Goal: Task Accomplishment & Management: Use online tool/utility

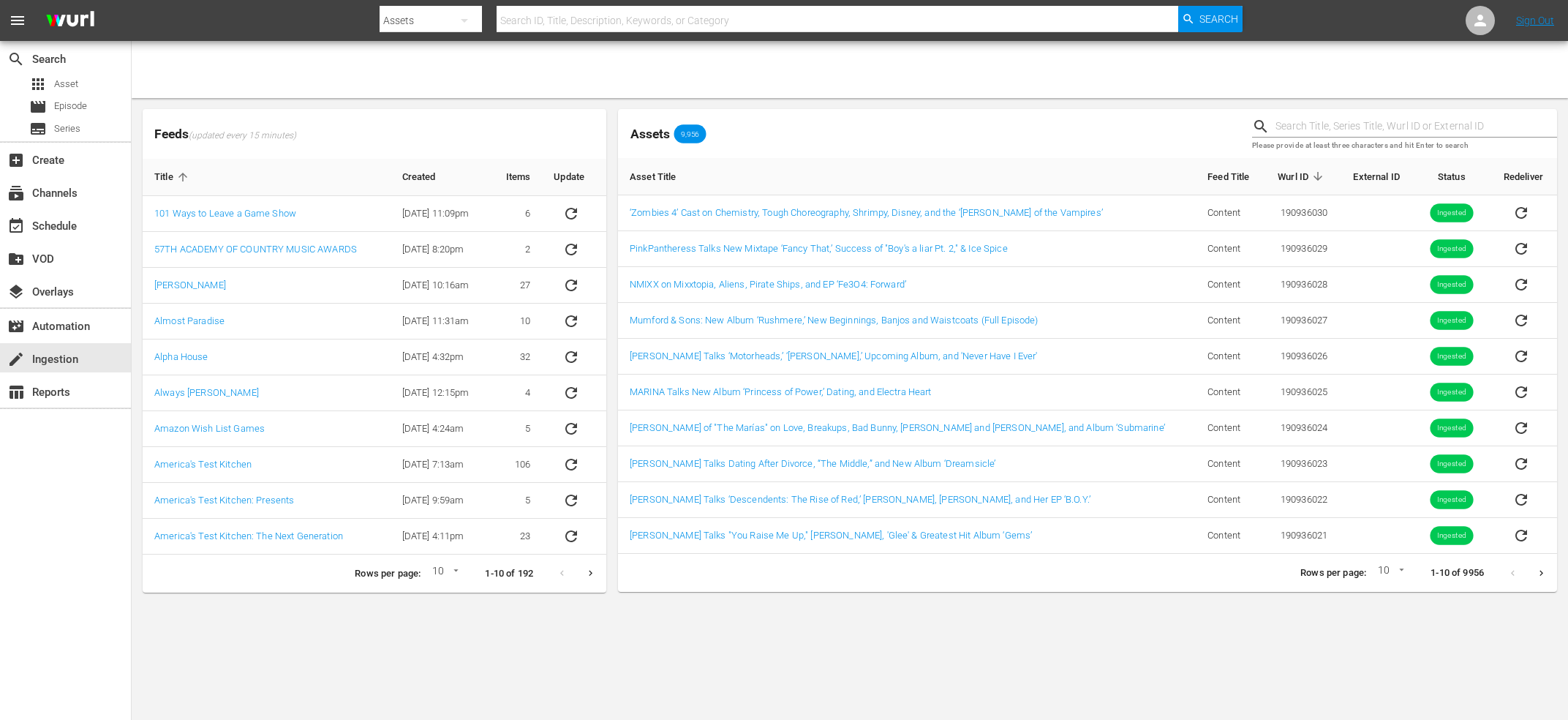
click at [1546, 576] on icon "Next page" at bounding box center [1541, 573] width 11 height 11
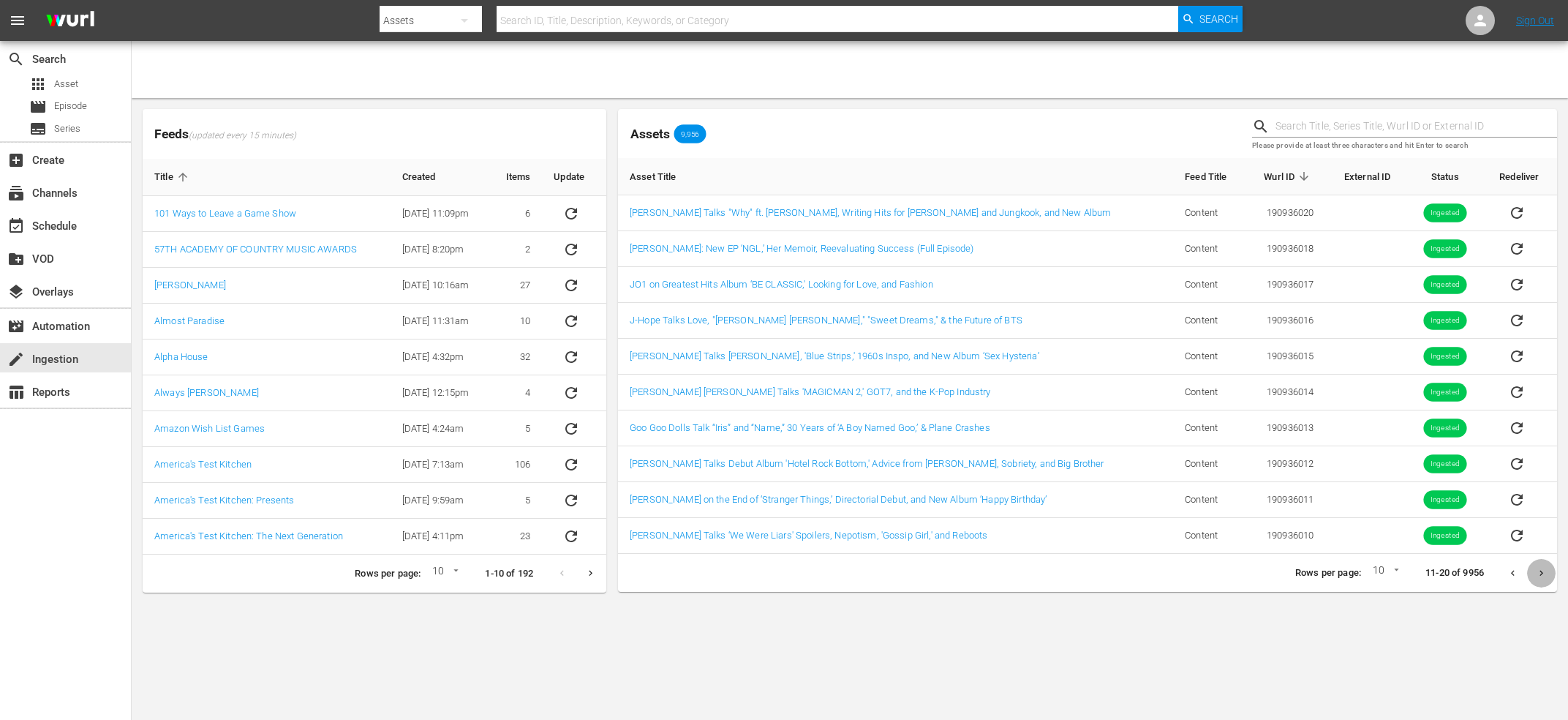
click at [1546, 576] on icon "Next page" at bounding box center [1541, 573] width 11 height 11
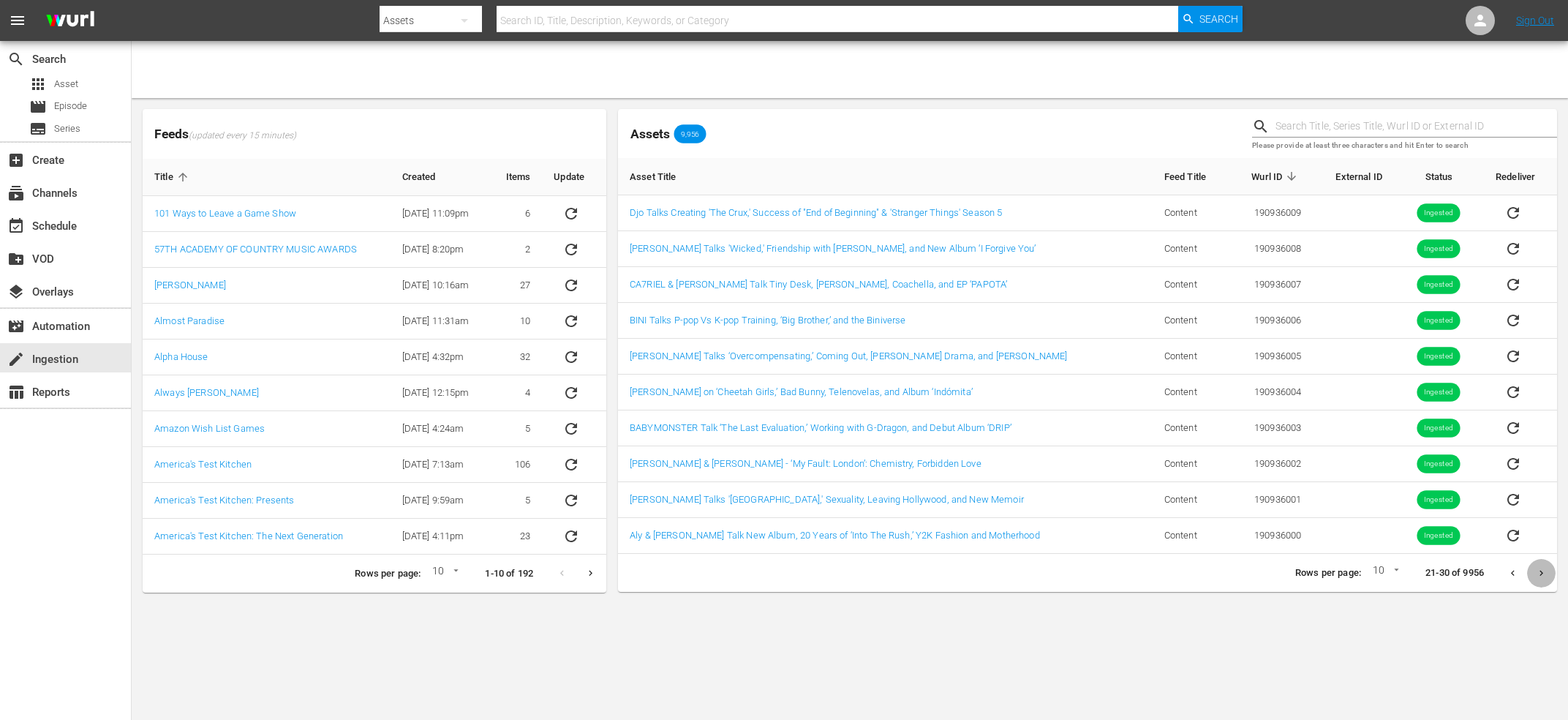
click at [1546, 576] on icon "Next page" at bounding box center [1541, 573] width 11 height 11
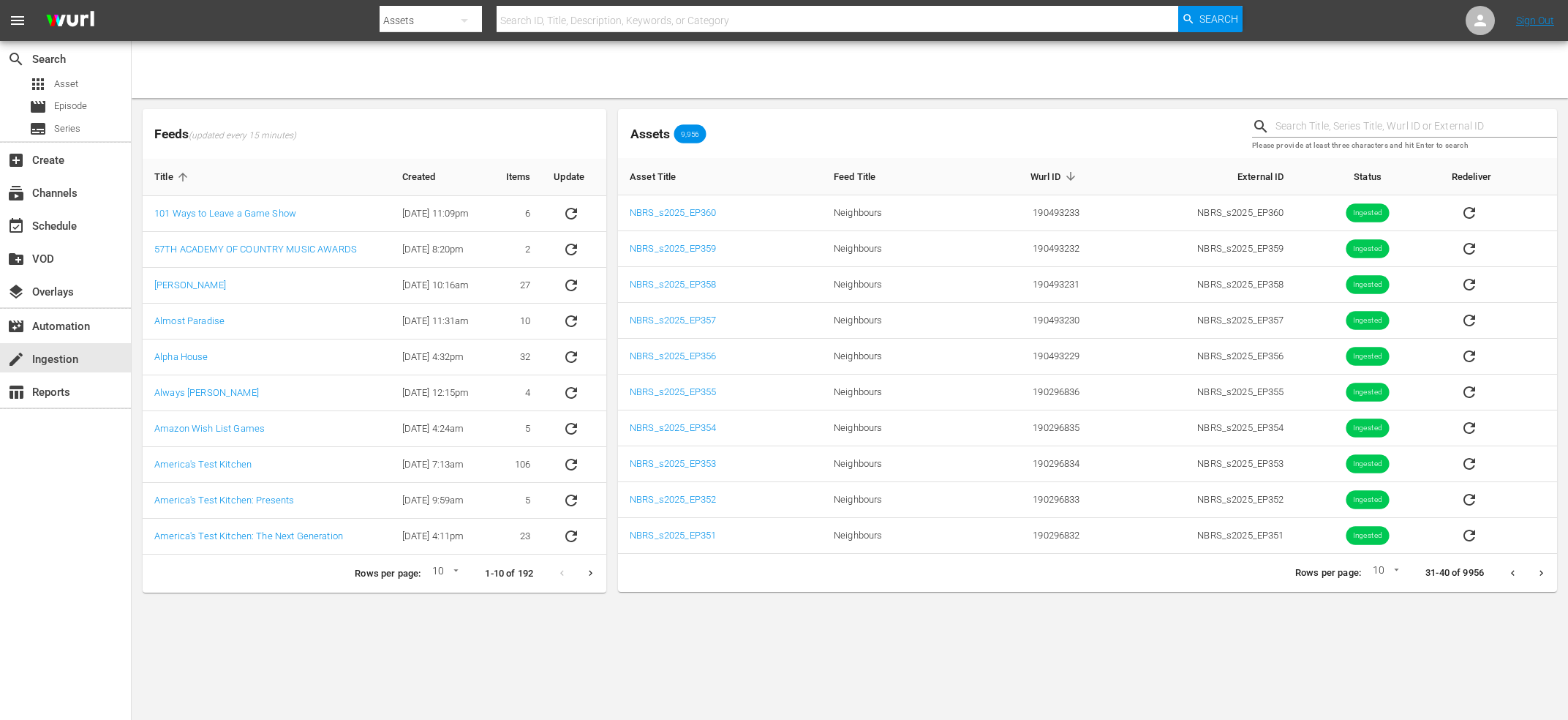
click at [1516, 581] on button "Previous page" at bounding box center [1513, 573] width 29 height 29
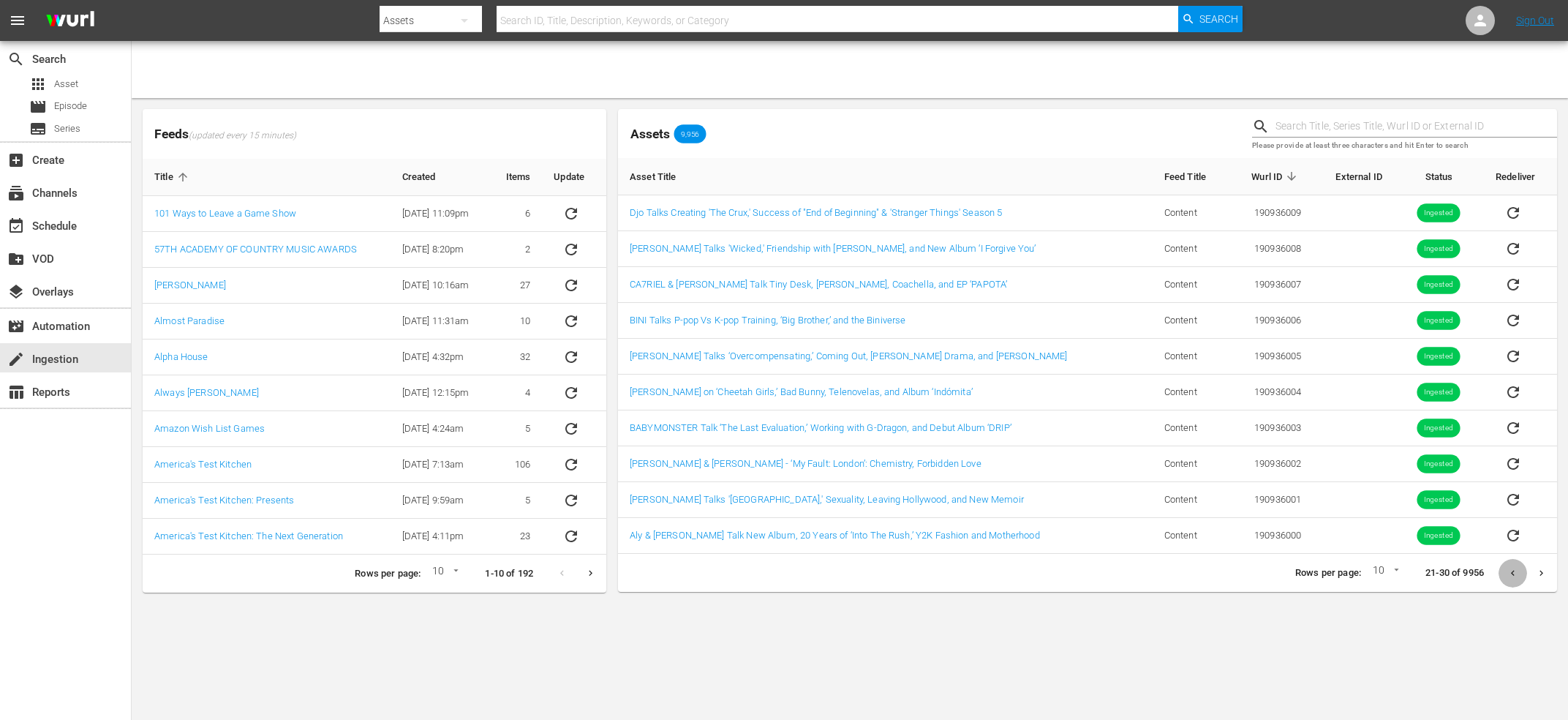
click at [1507, 582] on button "Previous page" at bounding box center [1513, 573] width 29 height 29
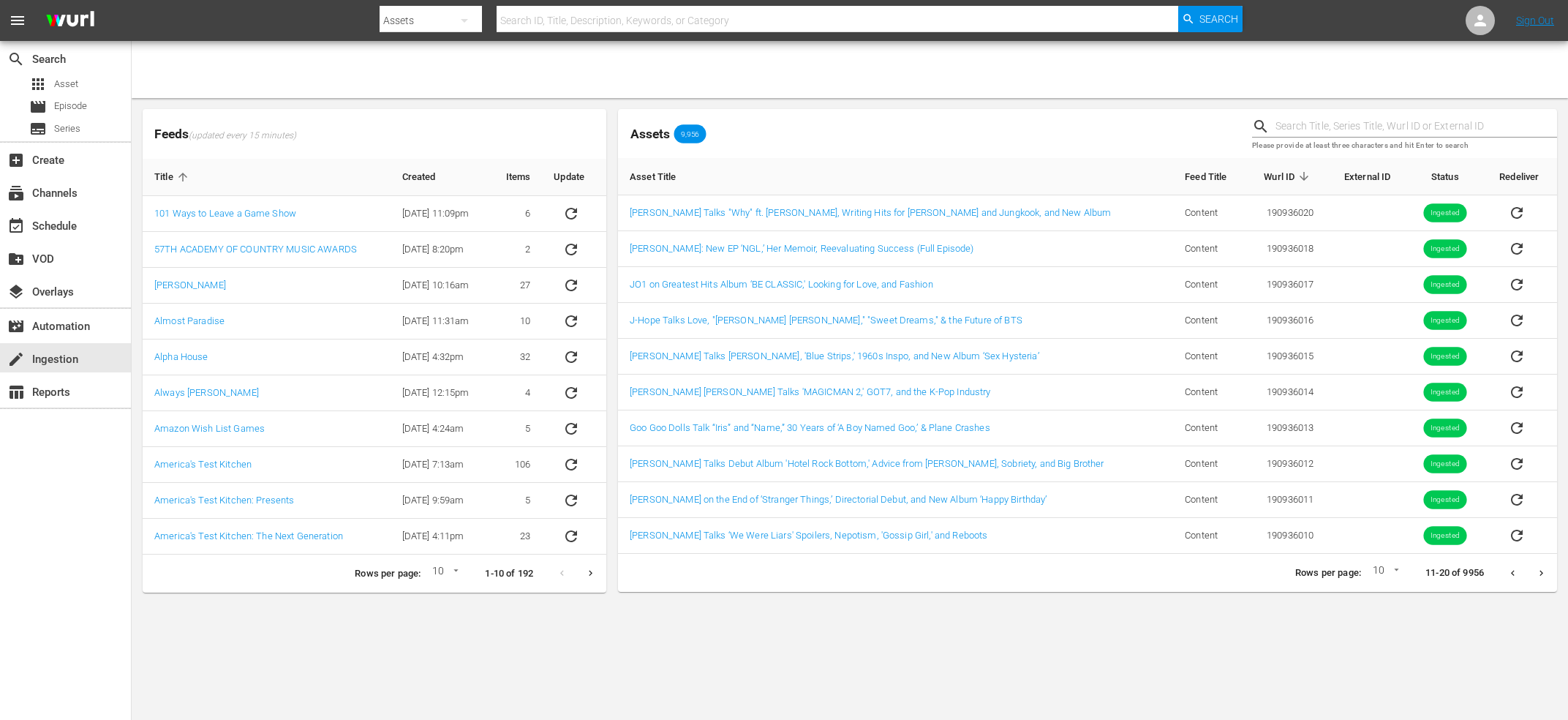
click at [1507, 582] on button "Previous page" at bounding box center [1513, 573] width 29 height 29
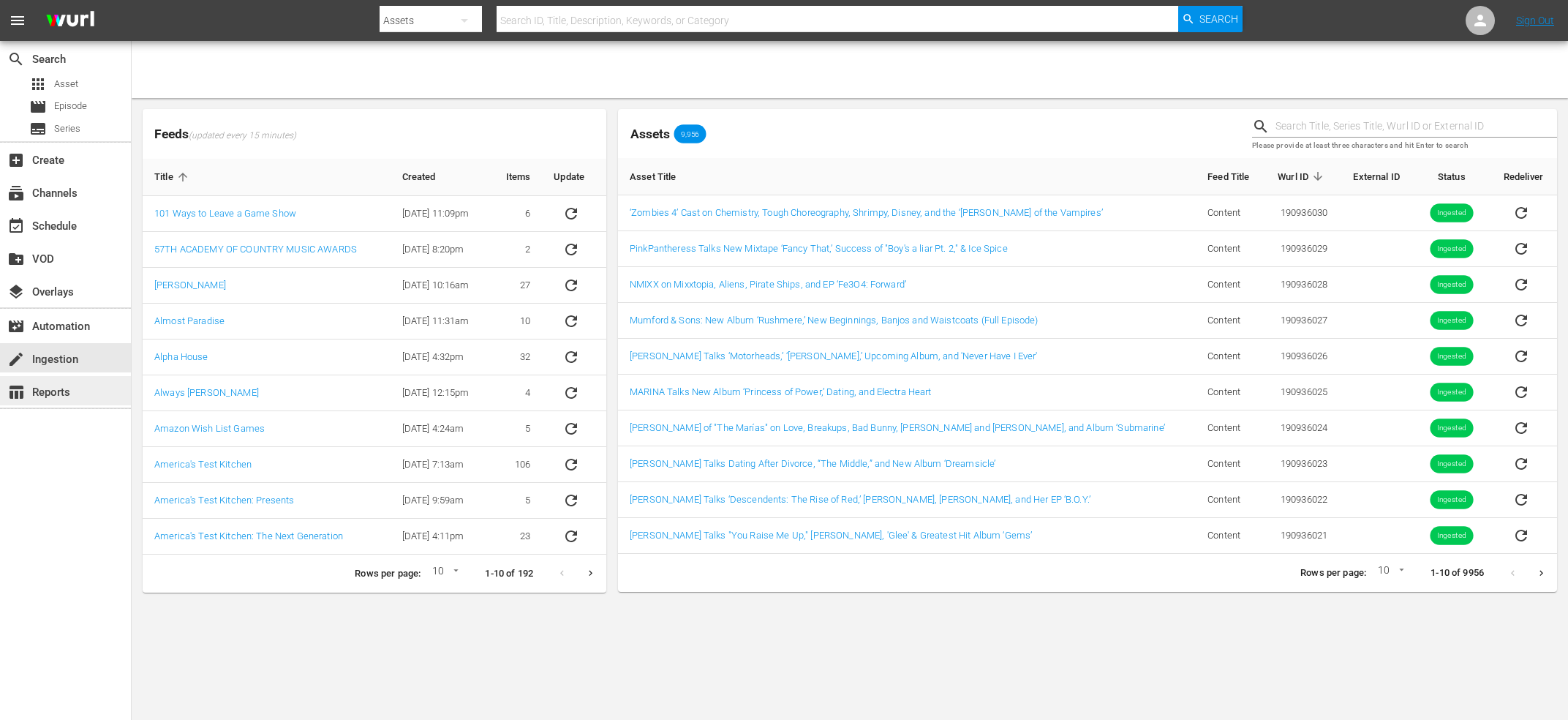
click at [55, 391] on div "table_chart Reports" at bounding box center [40, 390] width 82 height 13
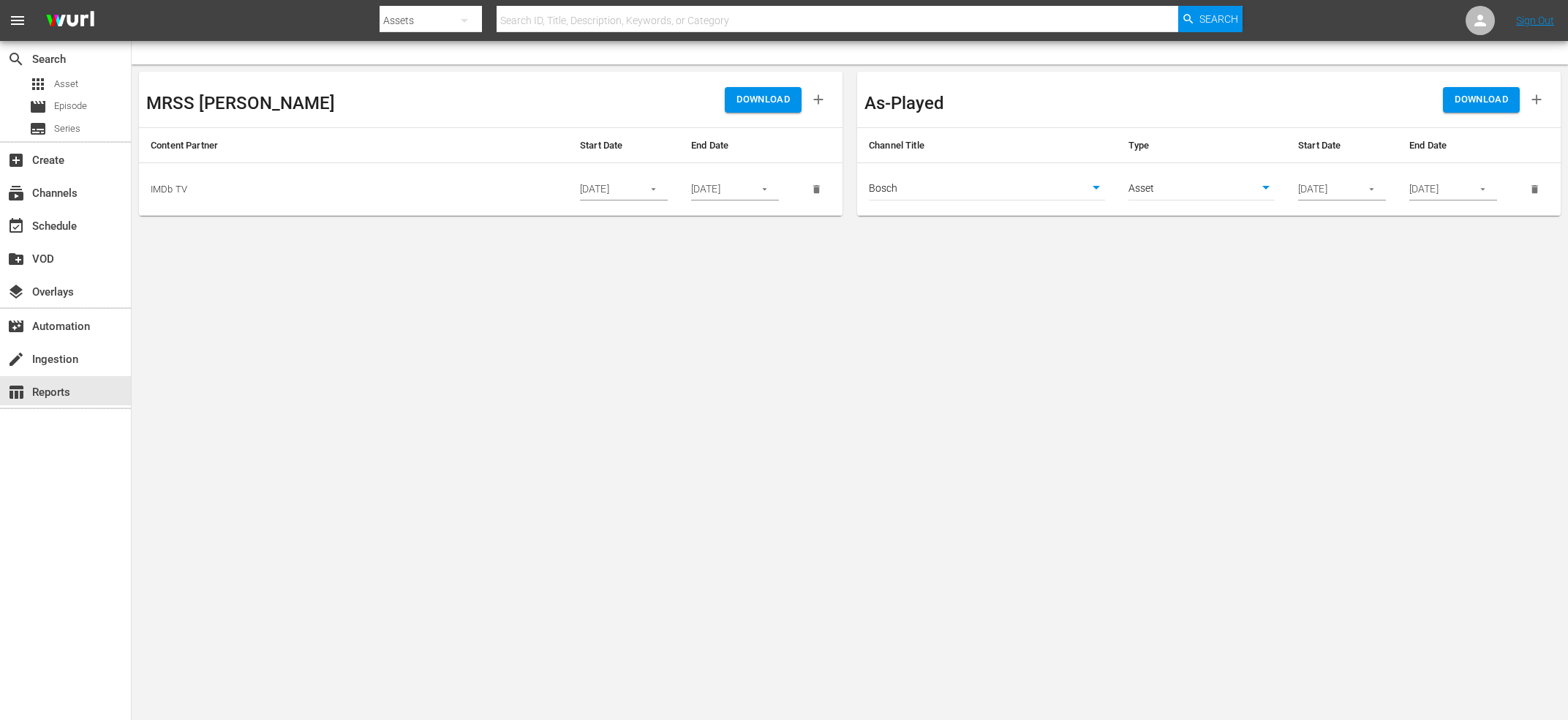
click at [1369, 188] on icon "button" at bounding box center [1371, 188] width 11 height 11
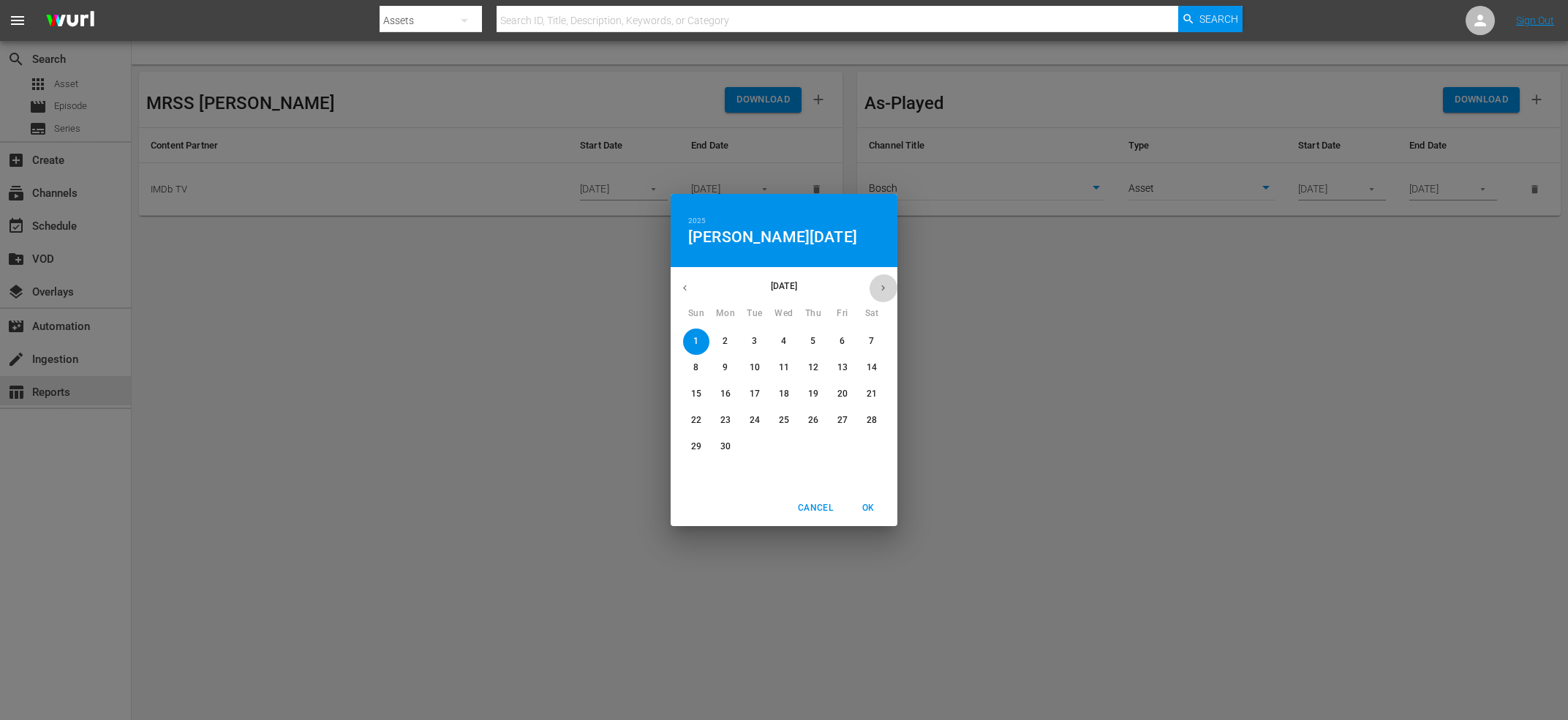
click at [881, 284] on icon "button" at bounding box center [882, 288] width 11 height 11
click at [747, 342] on span "1" at bounding box center [755, 341] width 26 height 12
click at [877, 507] on span "OK" at bounding box center [868, 508] width 35 height 16
type input "07/01/2025"
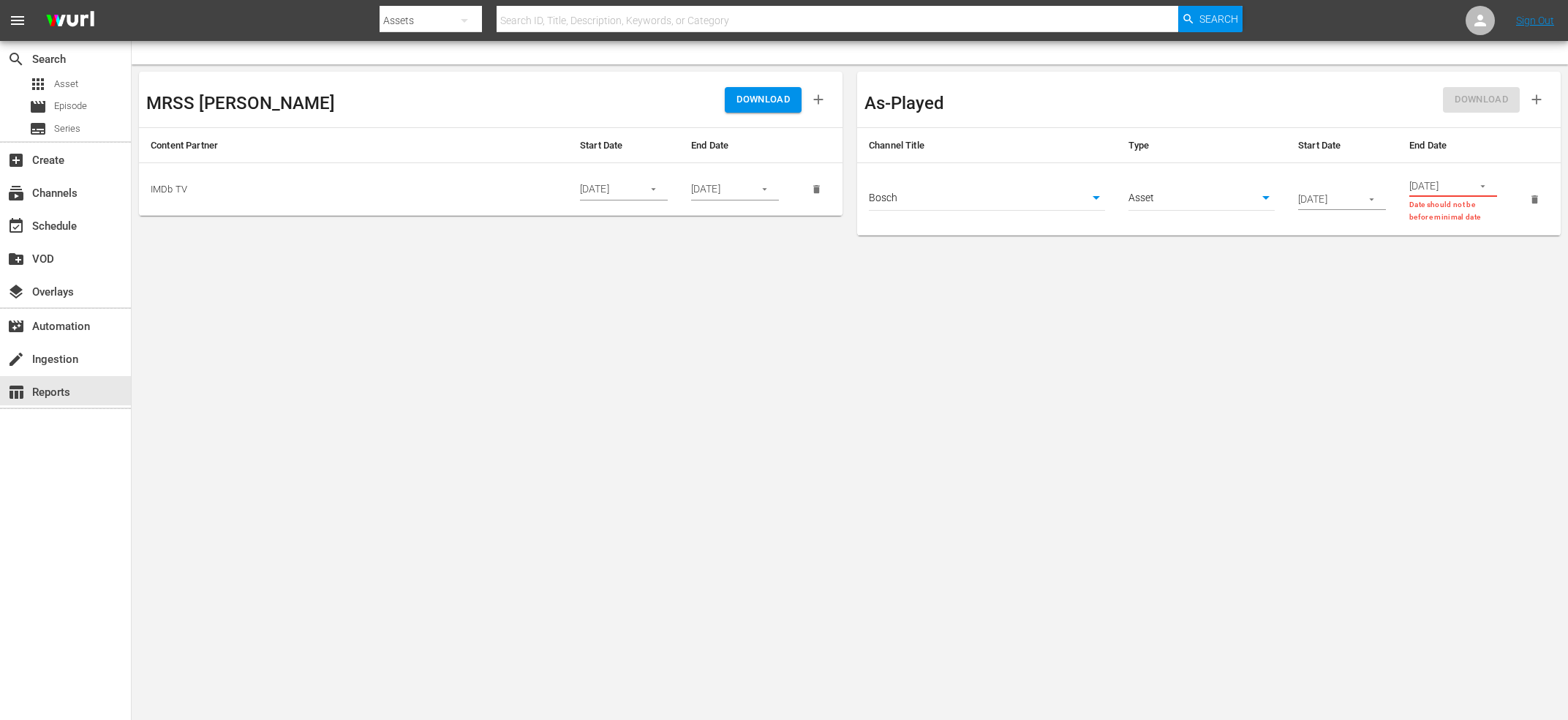
click at [1479, 185] on icon "button" at bounding box center [1482, 186] width 11 height 11
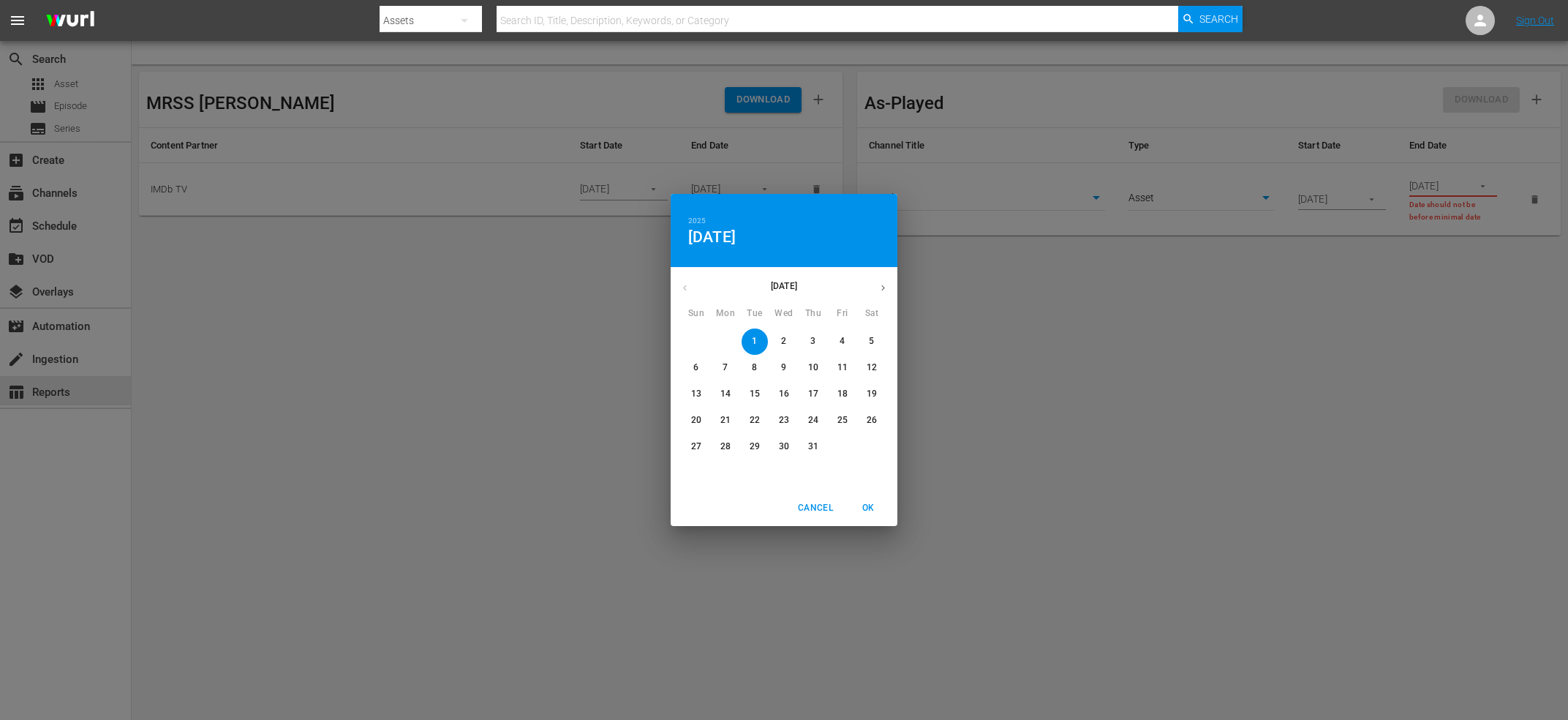
click at [811, 456] on button "31" at bounding box center [813, 447] width 26 height 26
click at [862, 497] on button "OK" at bounding box center [867, 508] width 47 height 24
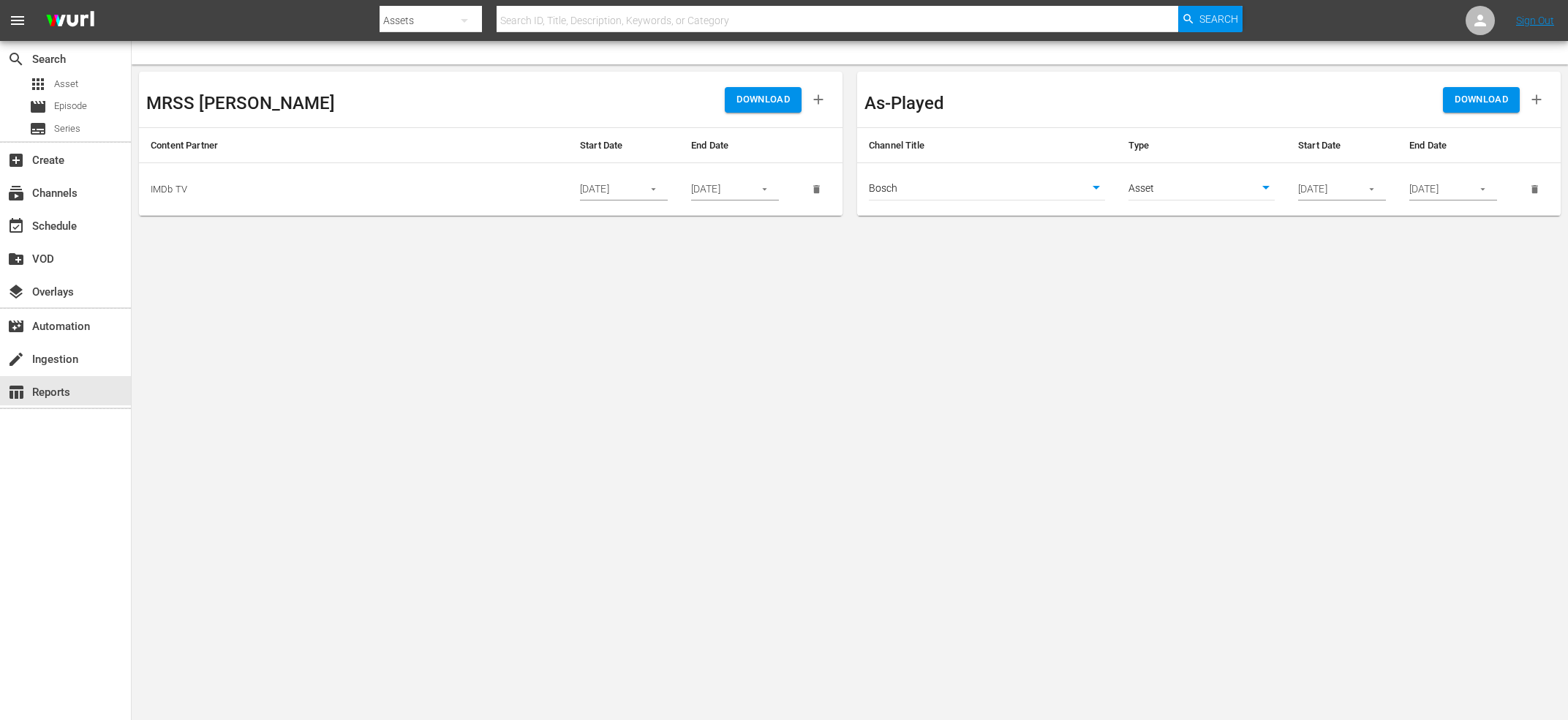
click at [1502, 105] on span "DOWNLOAD" at bounding box center [1481, 100] width 54 height 17
click at [1477, 185] on icon "button" at bounding box center [1482, 188] width 11 height 11
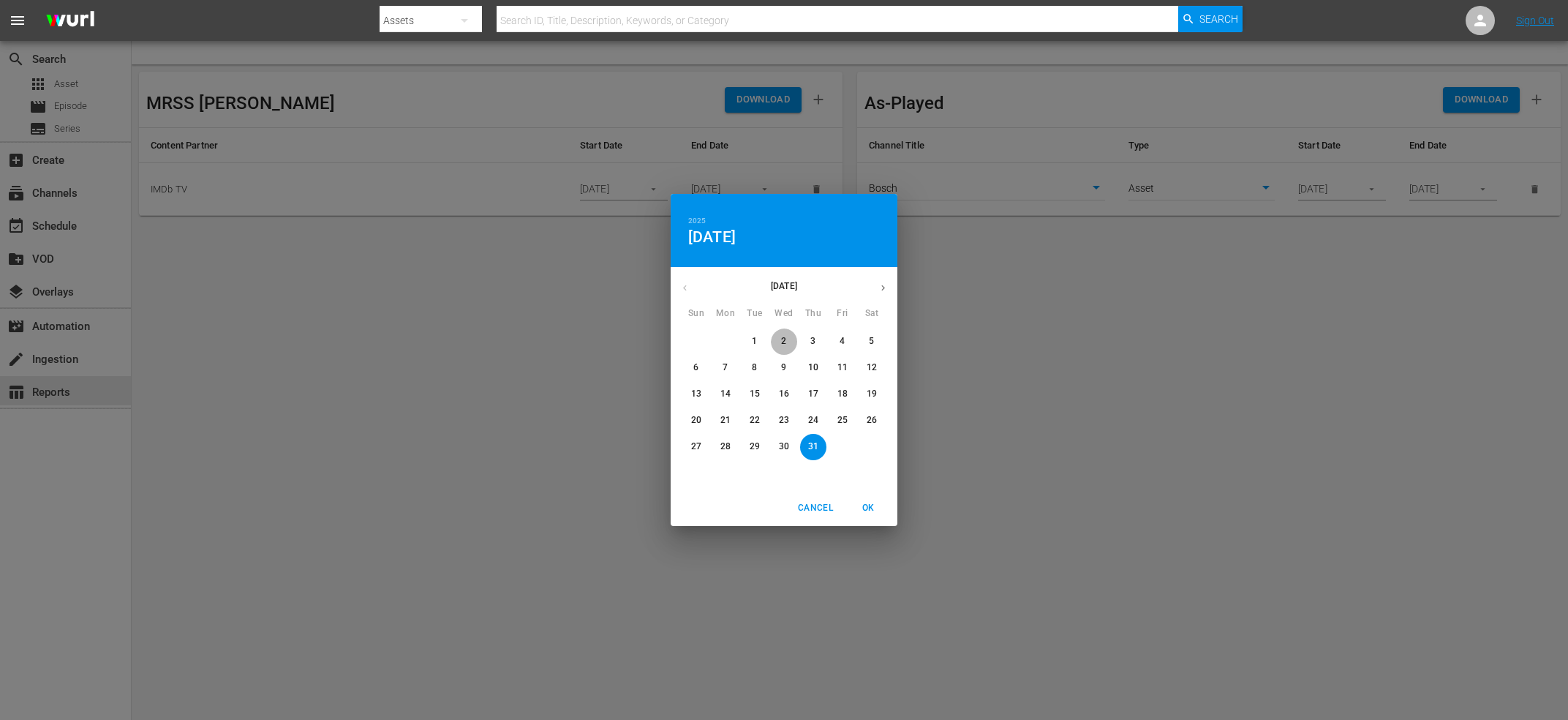
click at [781, 341] on span "2" at bounding box center [784, 341] width 26 height 12
click at [869, 500] on button "OK" at bounding box center [867, 508] width 47 height 24
type input "07/02/2025"
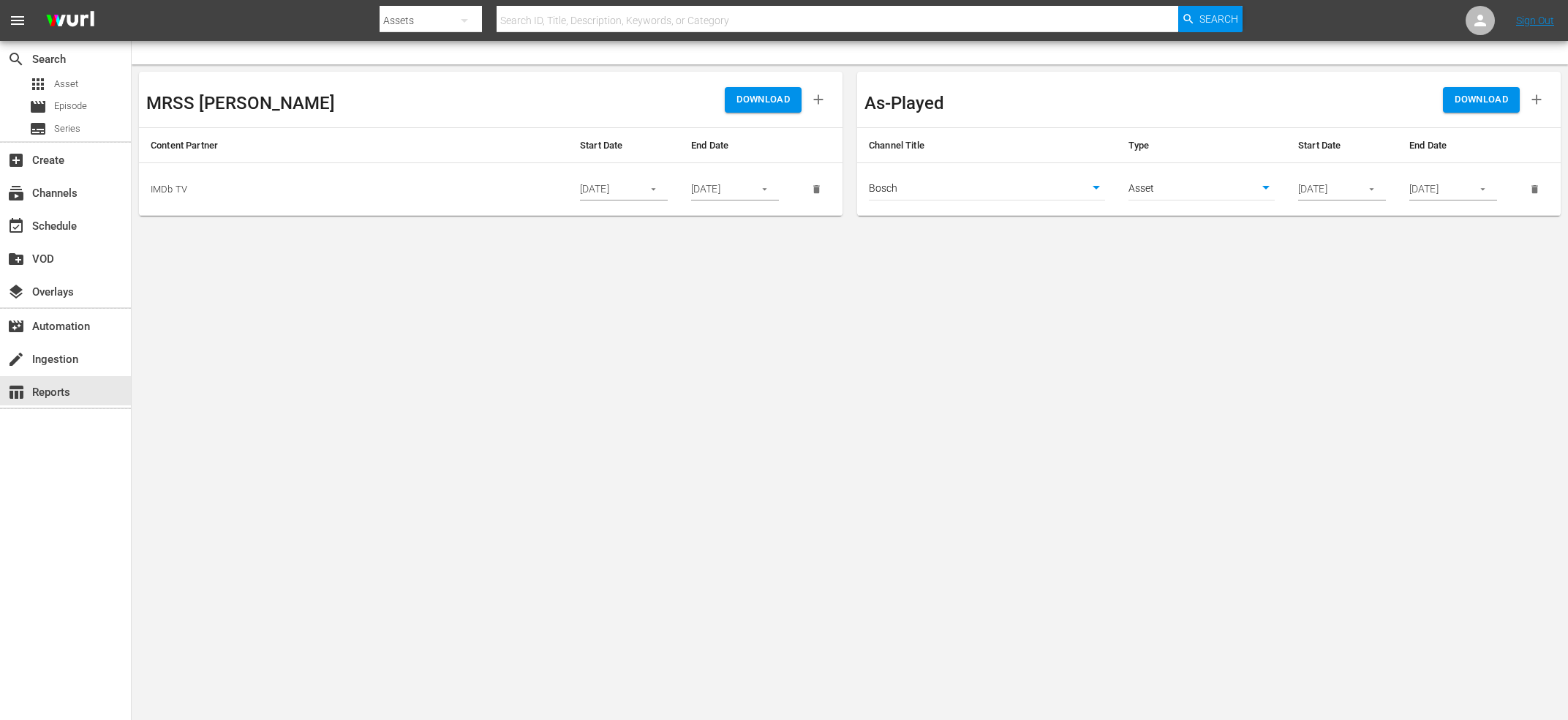
click at [1470, 90] on button "DOWNLOAD" at bounding box center [1481, 99] width 77 height 26
click at [63, 141] on hr at bounding box center [65, 142] width 131 height 2
click at [64, 136] on div "subtitles Series" at bounding box center [55, 128] width 51 height 21
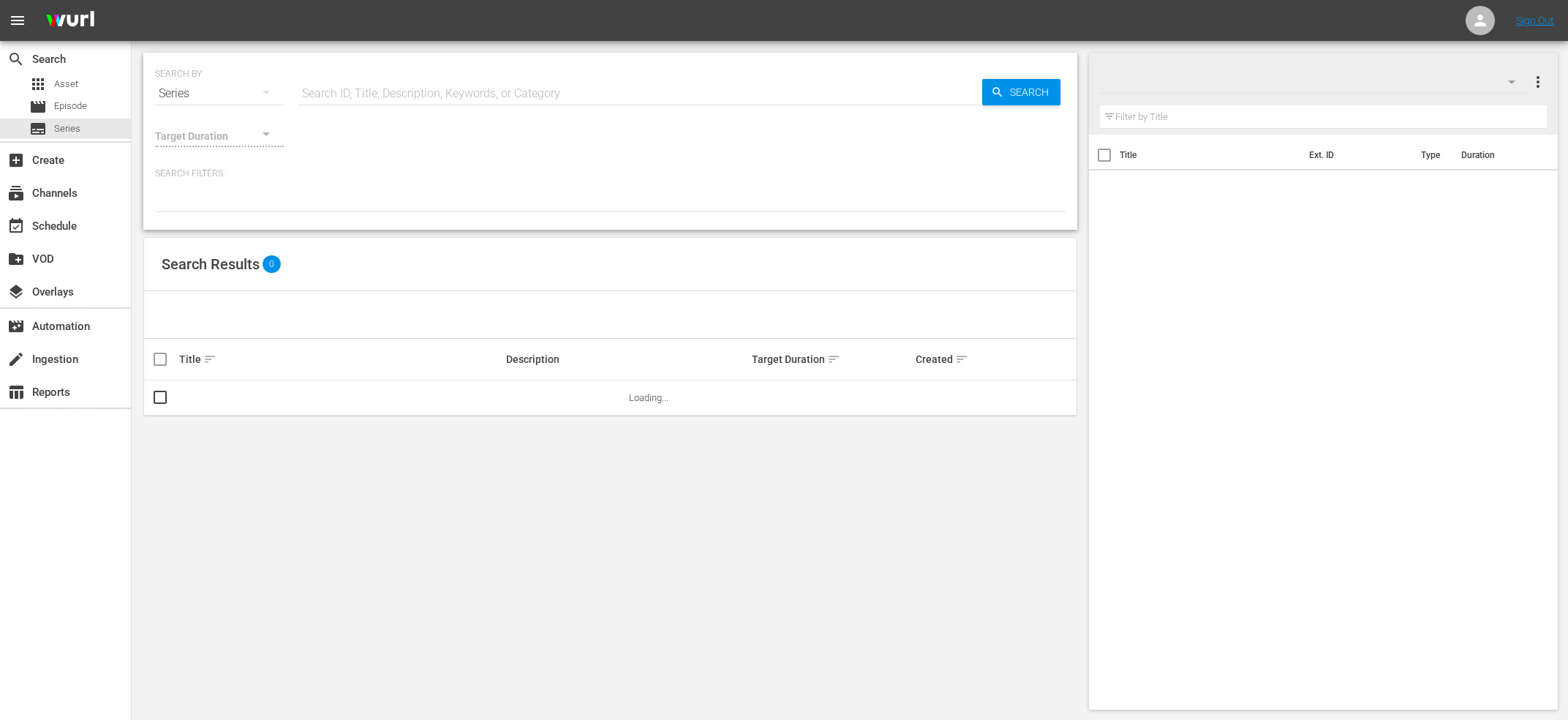
click at [359, 98] on input "text" at bounding box center [640, 93] width 684 height 35
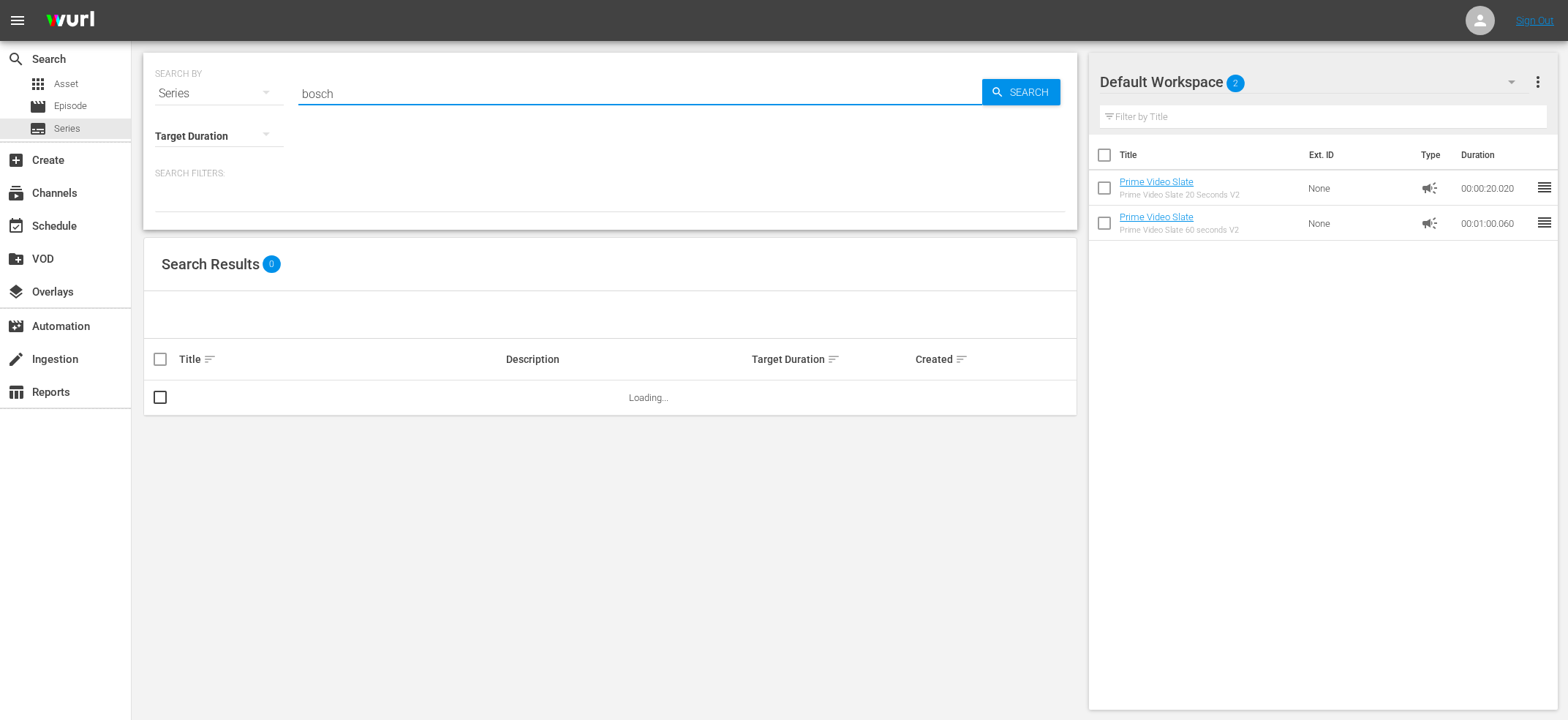
type input "bosch"
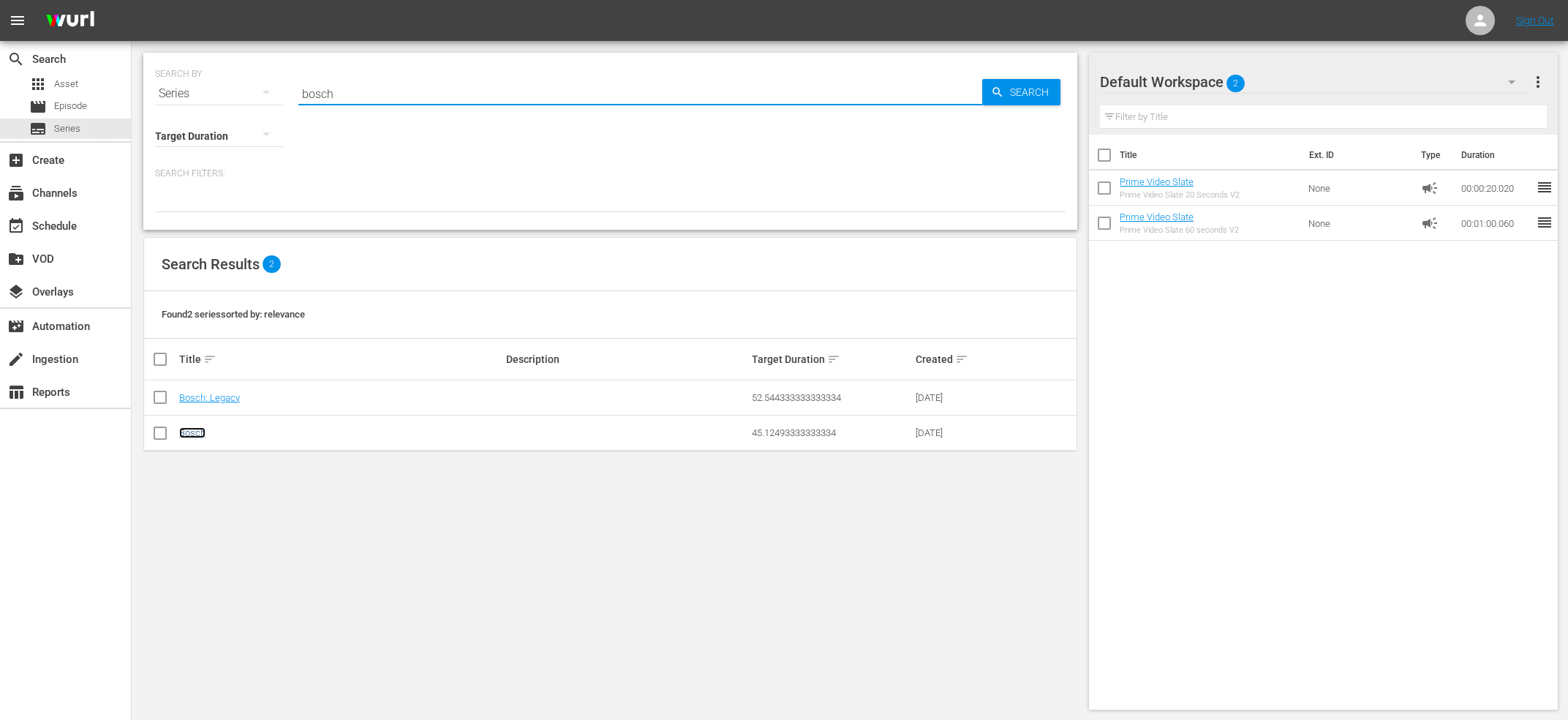
click at [202, 437] on link "Bosch" at bounding box center [192, 432] width 26 height 11
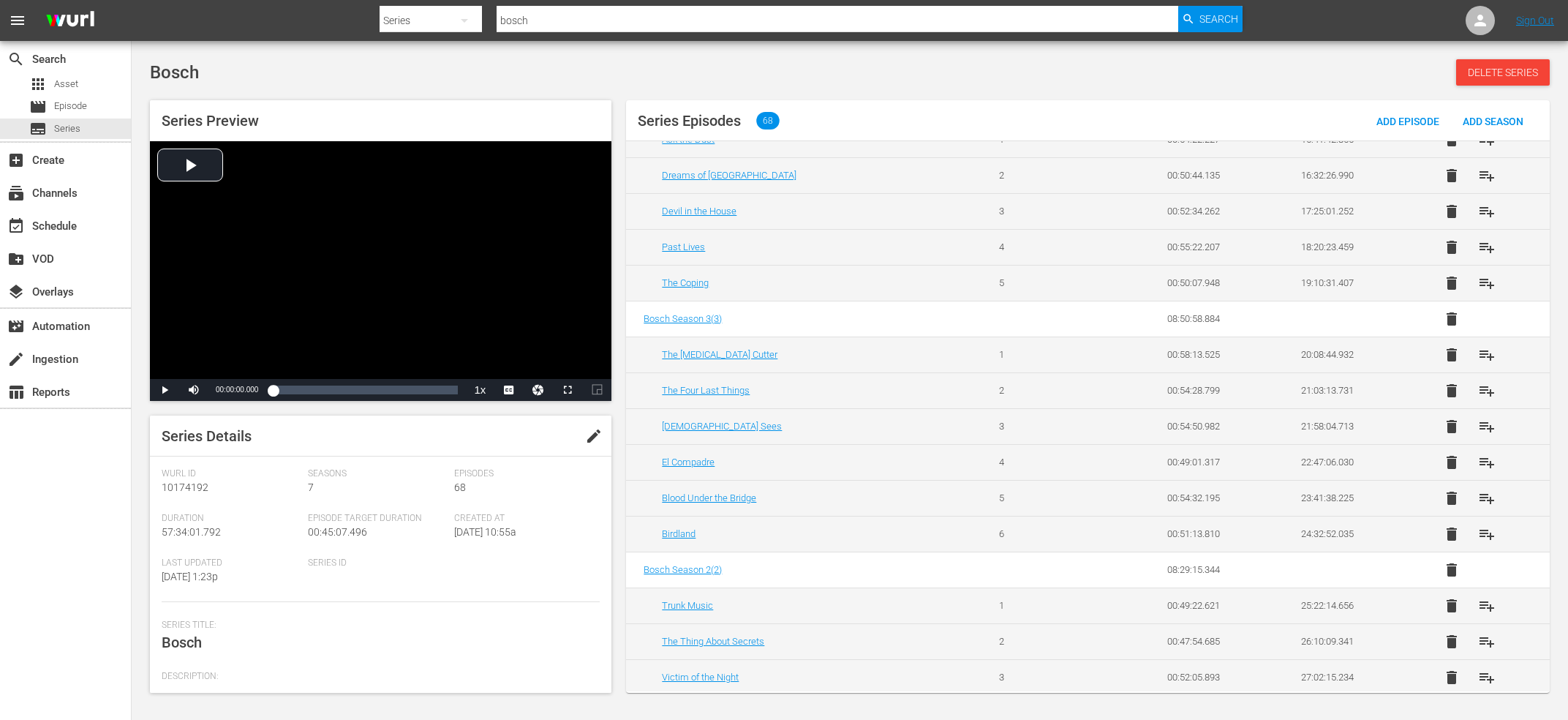
scroll to position [860, 0]
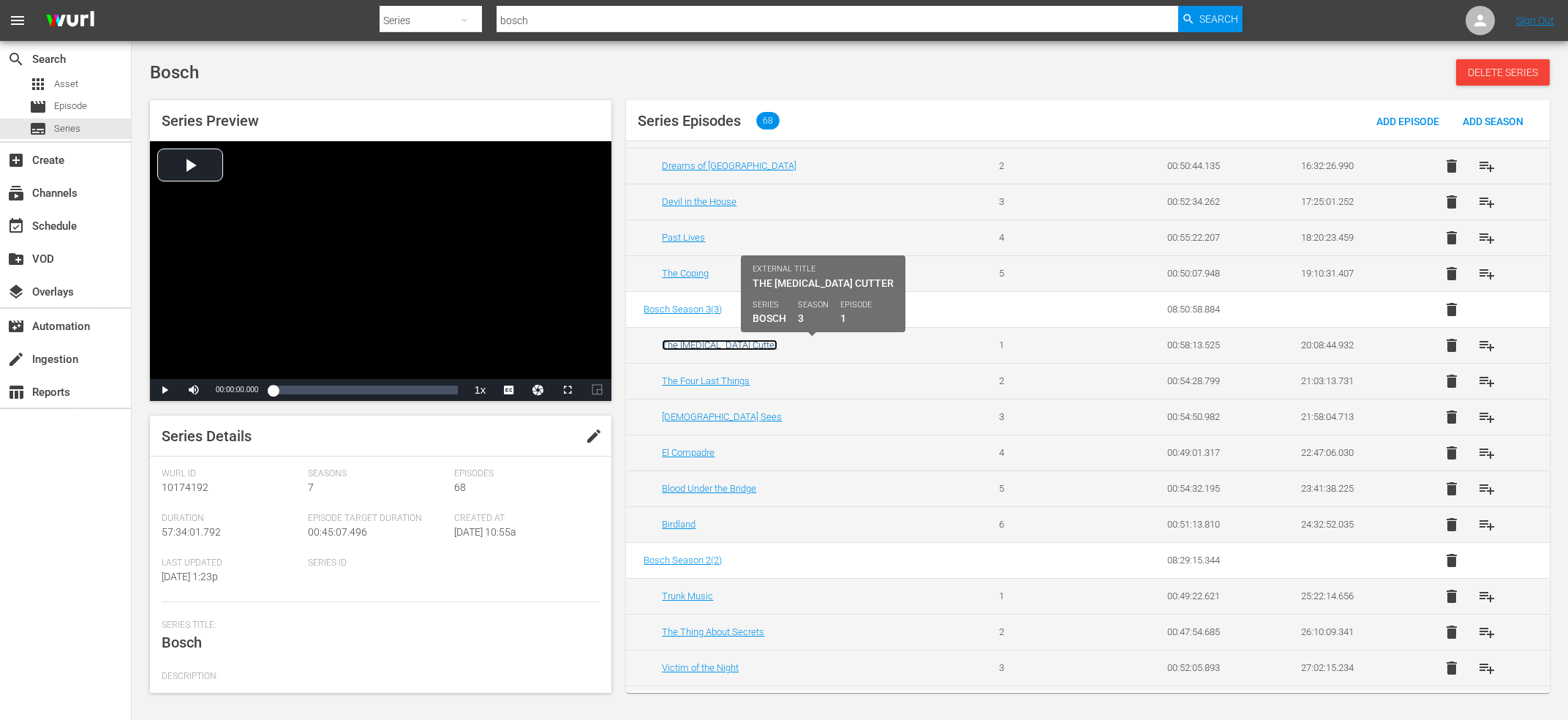
click at [687, 348] on link "The Smog Cutter" at bounding box center [720, 345] width 116 height 11
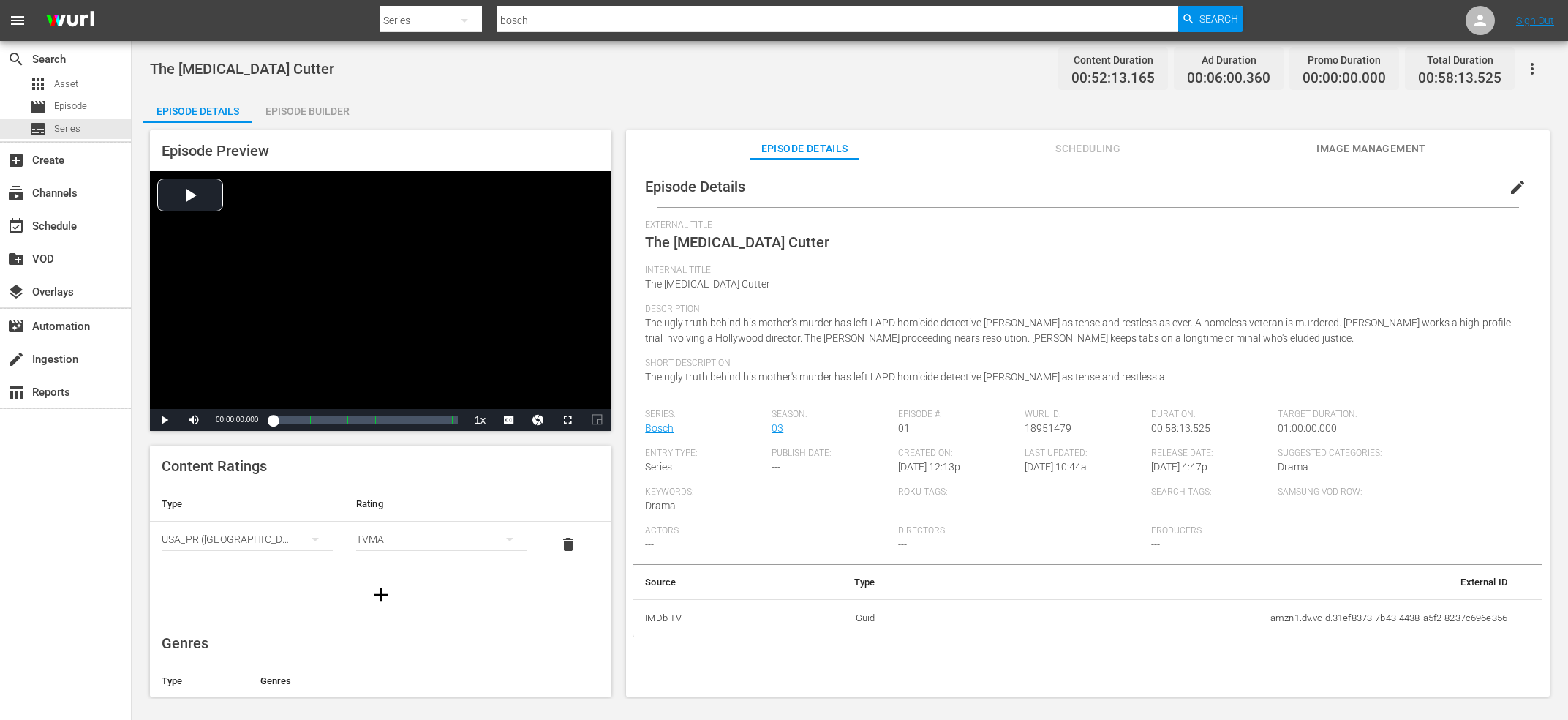
click at [336, 115] on div "Episode Builder" at bounding box center [306, 111] width 110 height 35
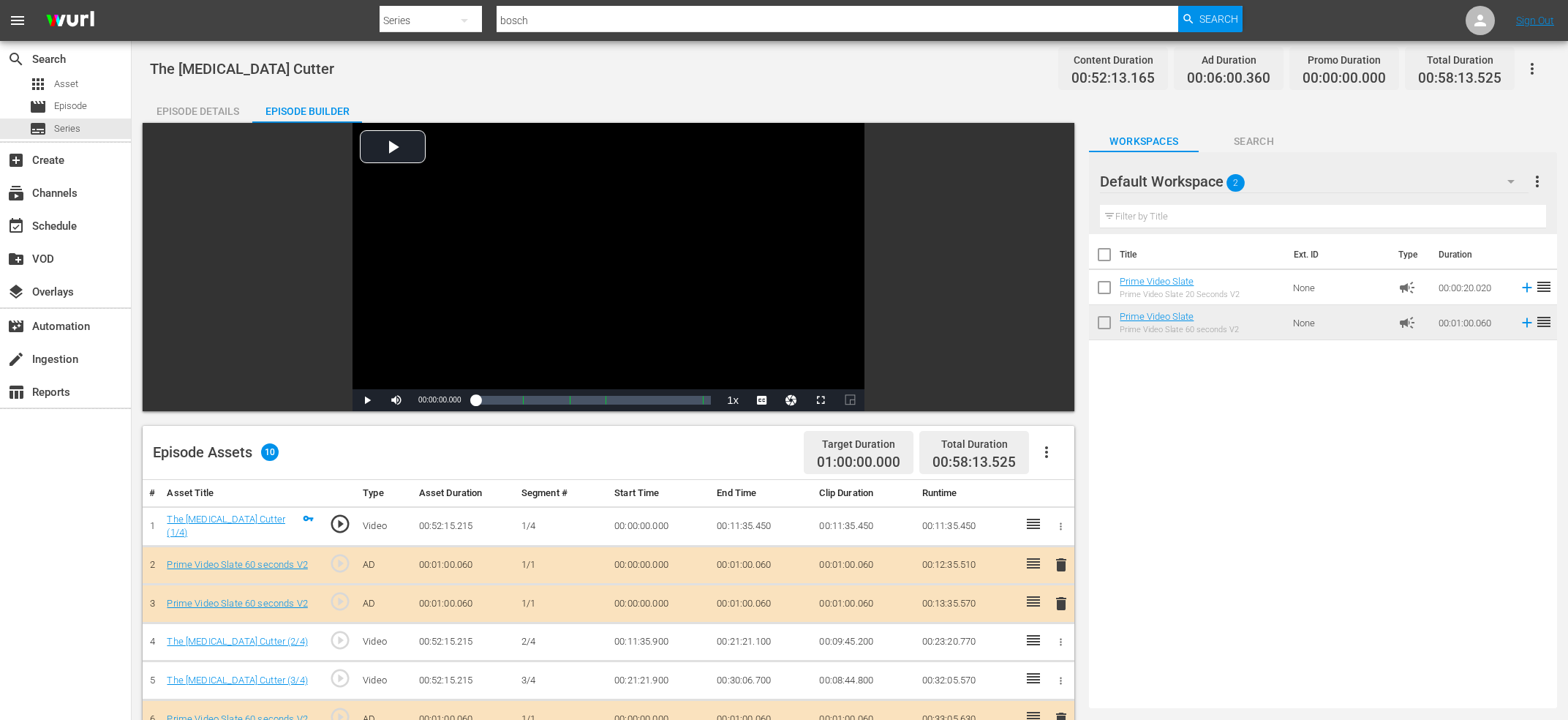
click at [475, 3] on div at bounding box center [810, 5] width 862 height 3
click at [468, 12] on button "button" at bounding box center [464, 21] width 35 height 35
click at [424, 112] on div "Episodes" at bounding box center [426, 108] width 59 height 23
click at [522, 17] on div "Channels Series Episodes Assets" at bounding box center [784, 360] width 1568 height 720
click at [522, 18] on input "text" at bounding box center [837, 21] width 682 height 35
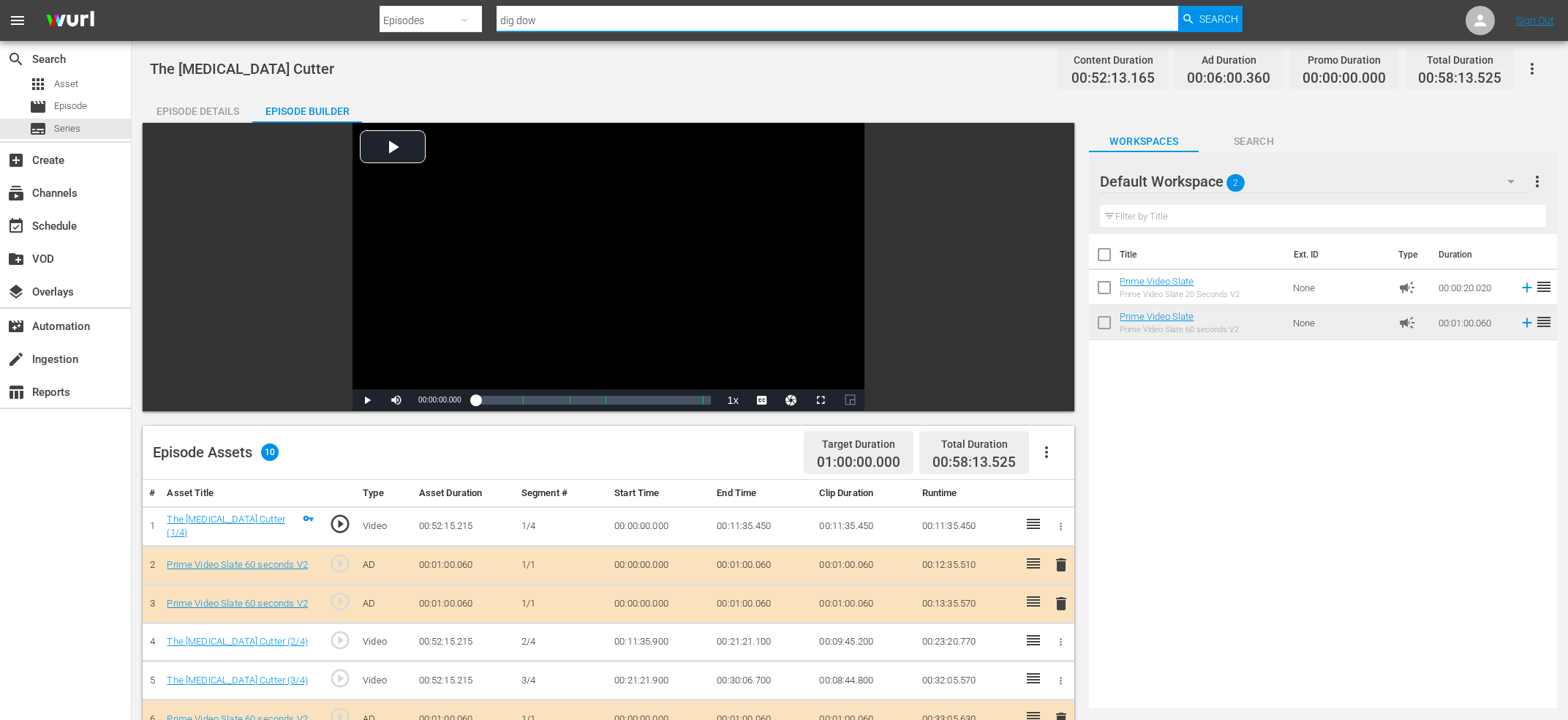
type input "dig down"
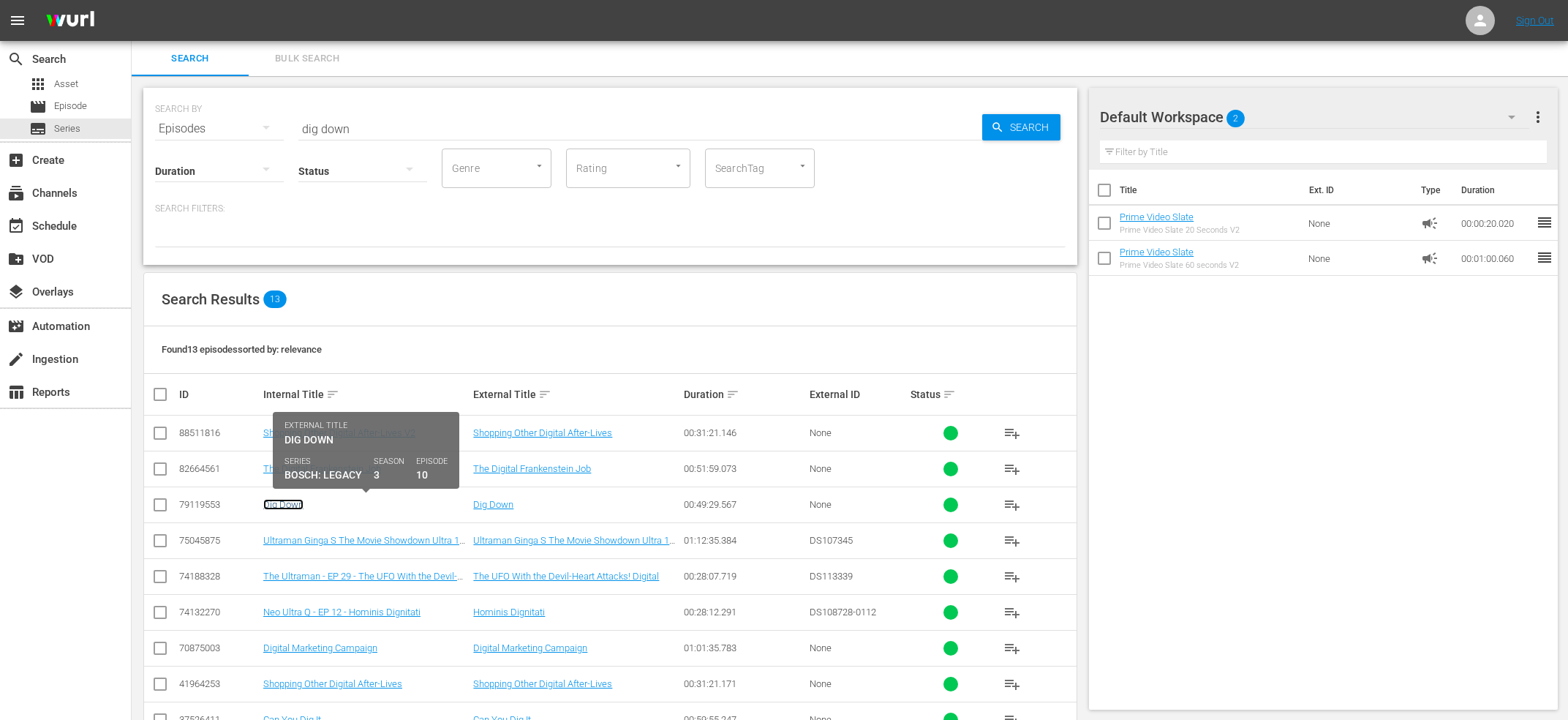
click at [276, 507] on link "Dig Down" at bounding box center [283, 504] width 40 height 11
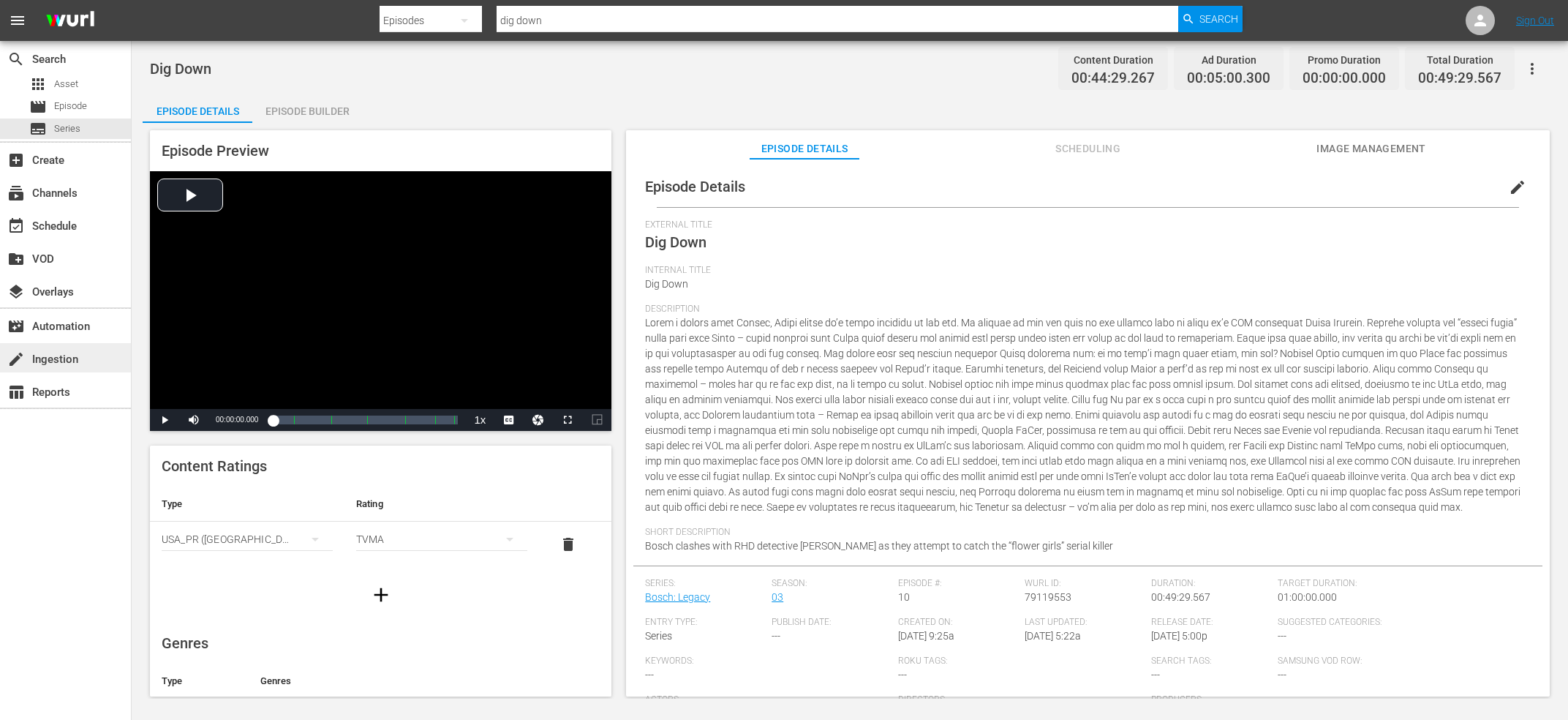
click at [29, 355] on div "create Ingestion" at bounding box center [40, 357] width 82 height 13
